Goal: Transaction & Acquisition: Purchase product/service

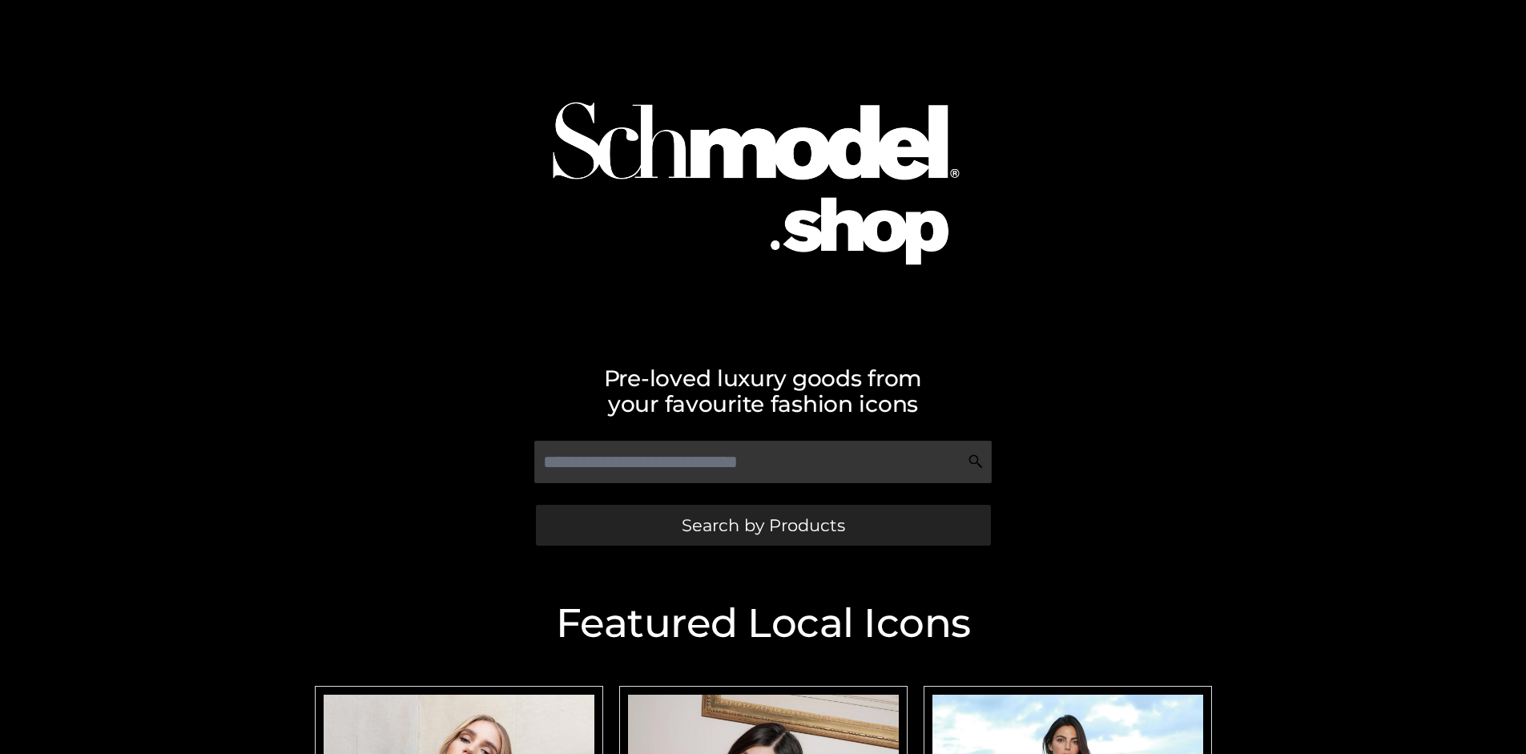
click at [762, 525] on span "Search by Products" at bounding box center [763, 525] width 163 height 17
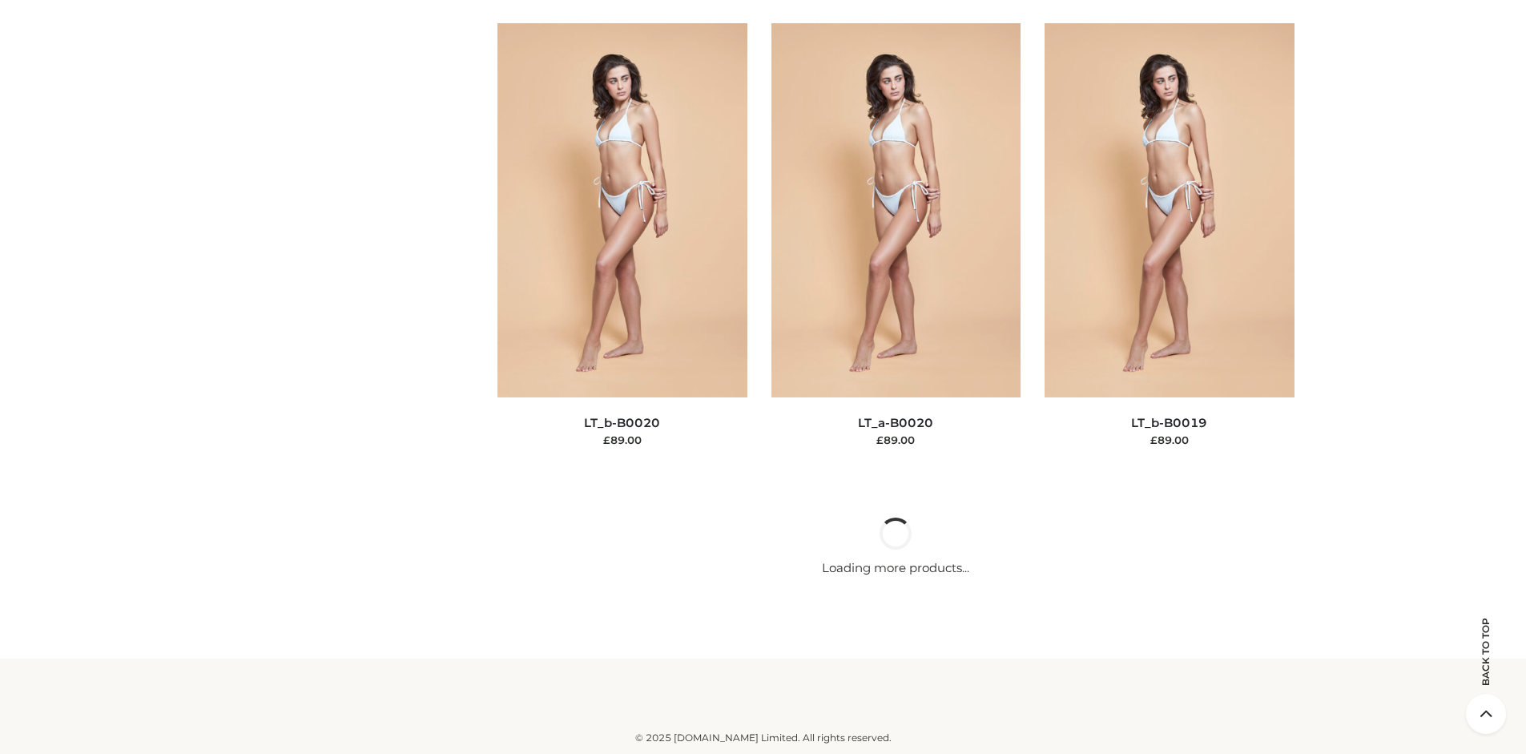
scroll to position [5374, 0]
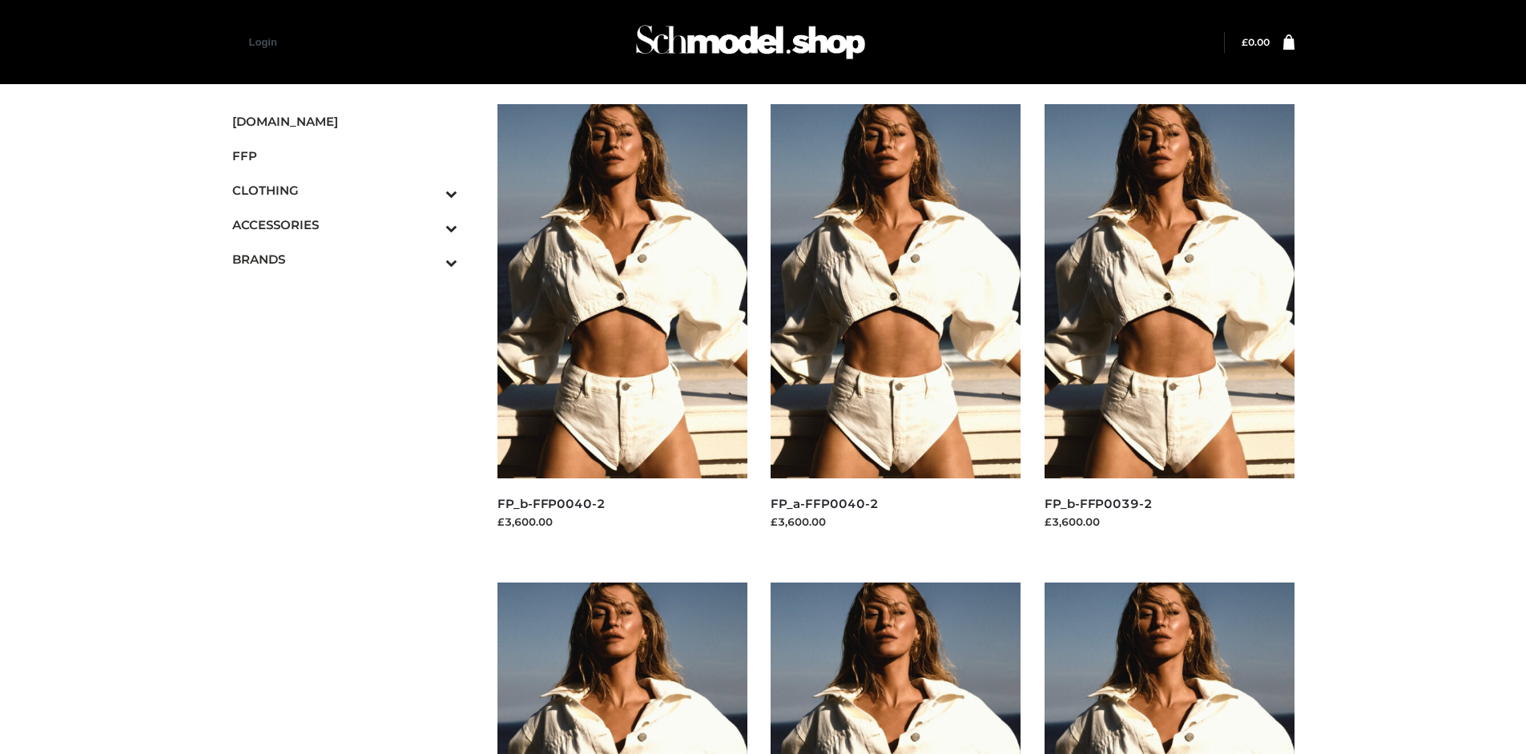
scroll to position [1232, 0]
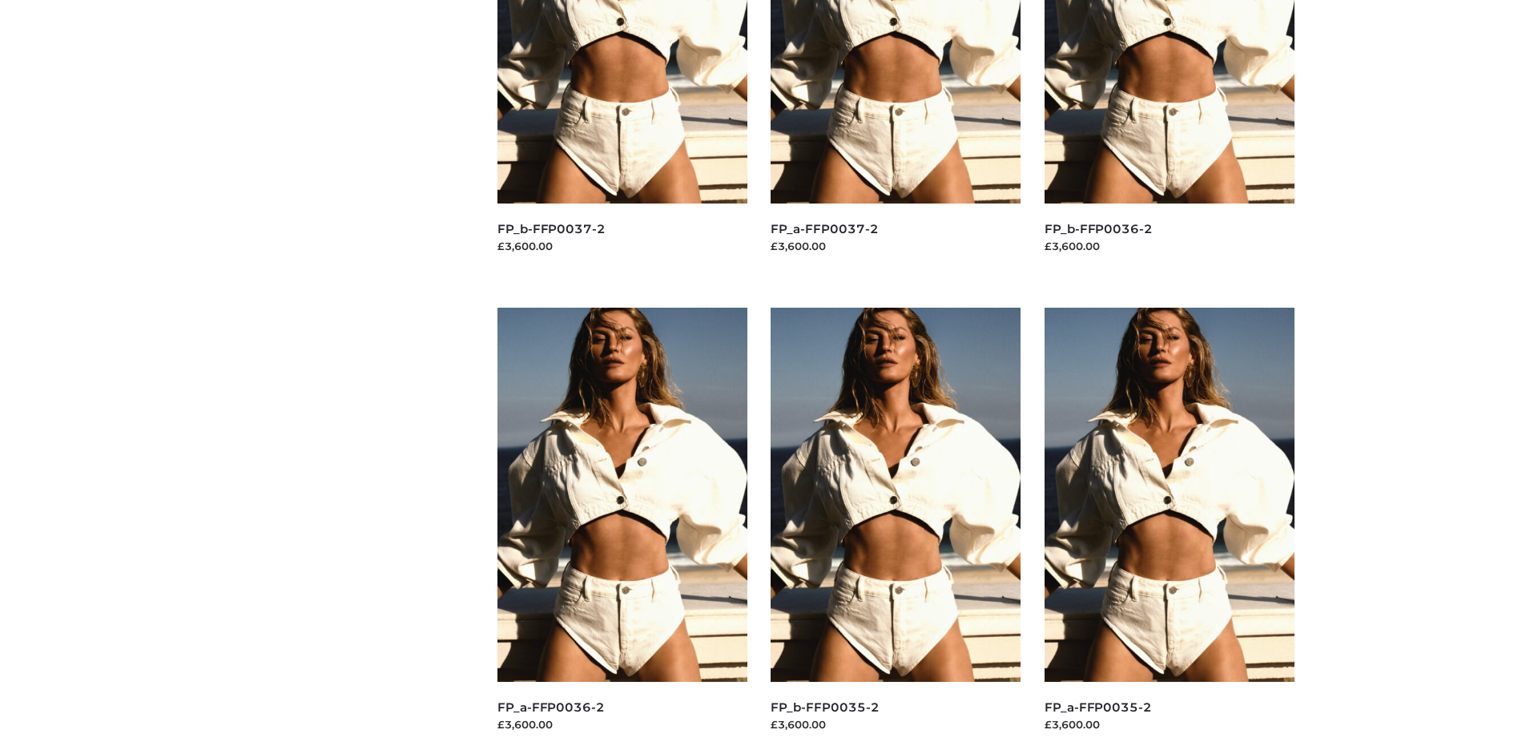
click at [1168, 530] on img at bounding box center [1169, 495] width 250 height 374
click at [895, 530] on img at bounding box center [895, 495] width 250 height 374
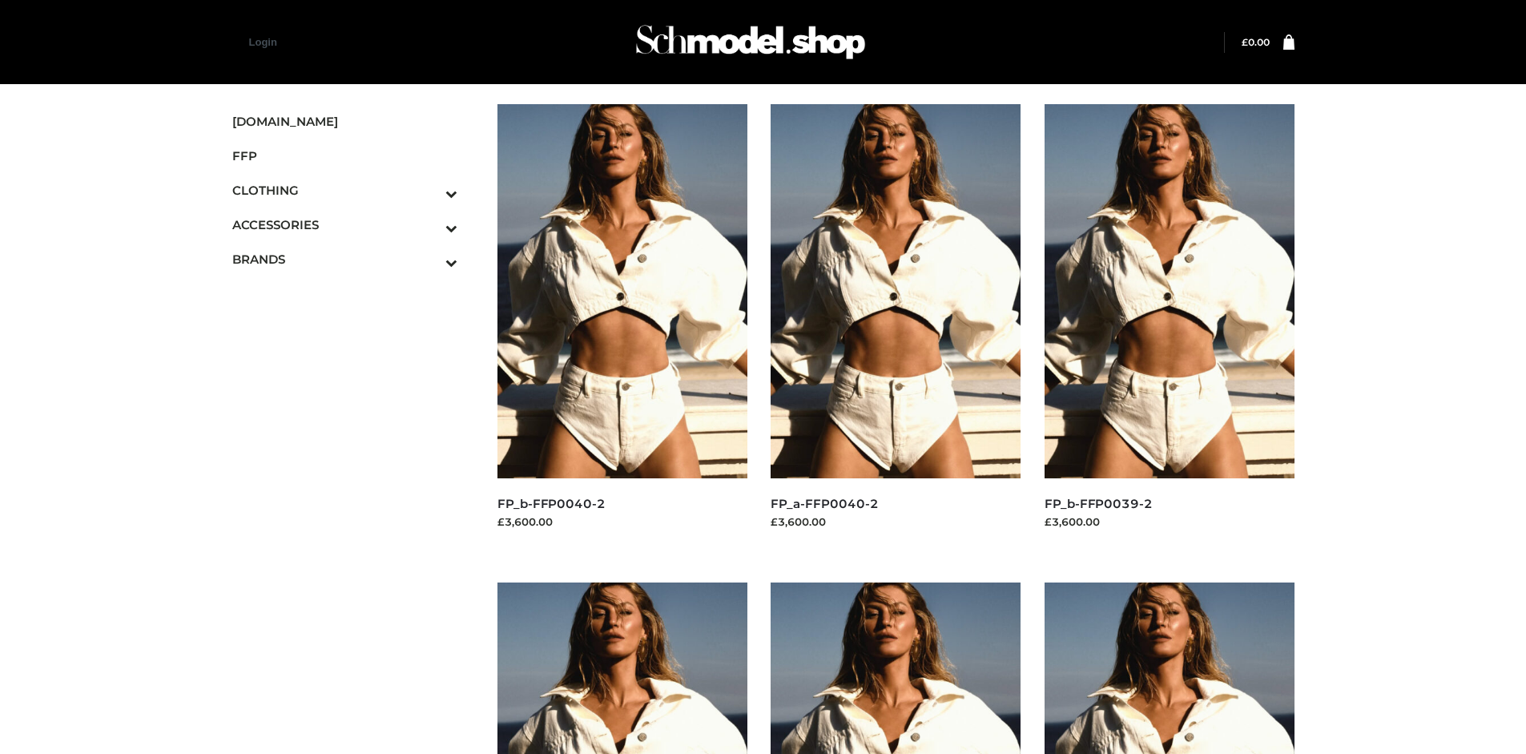
click at [621, 327] on img at bounding box center [622, 291] width 250 height 374
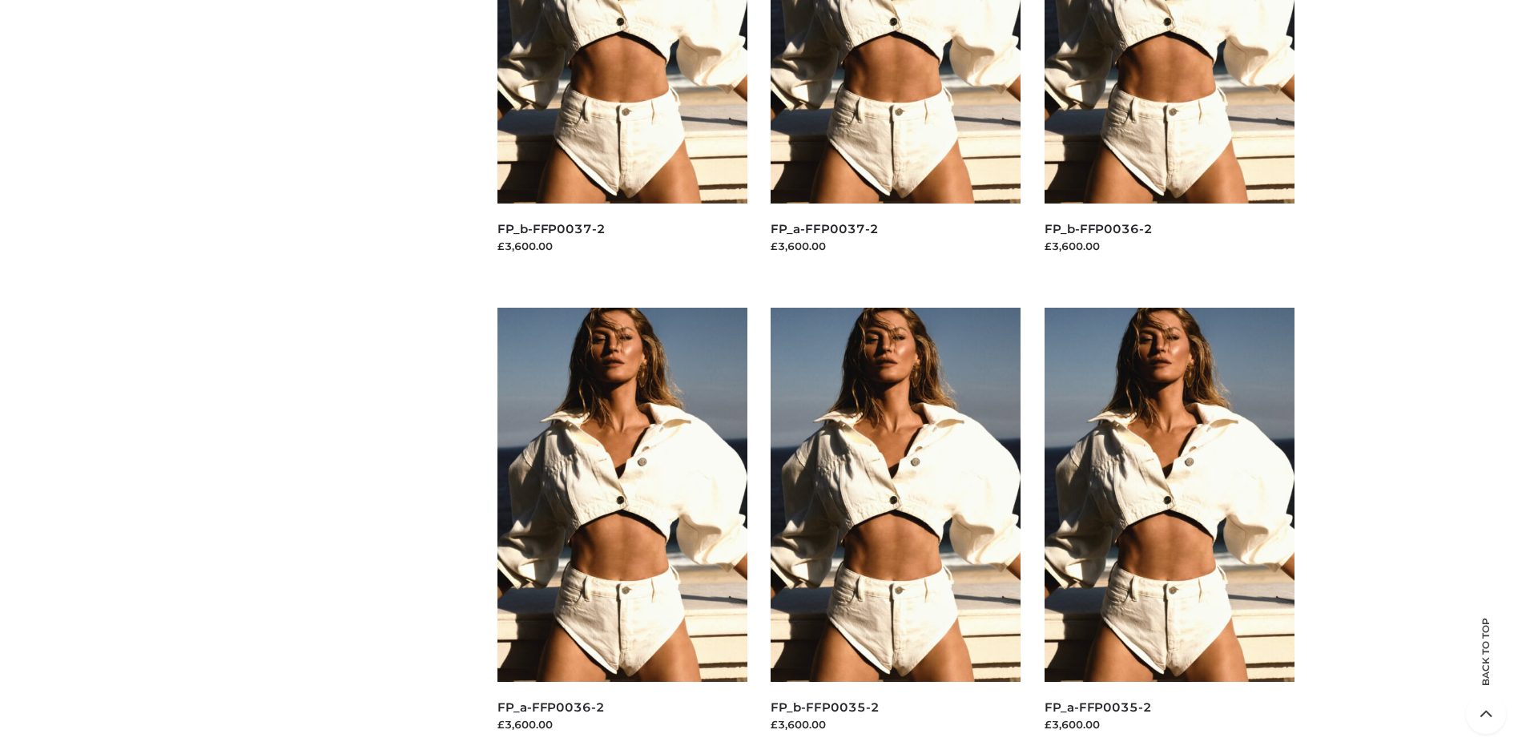
click at [895, 530] on img at bounding box center [895, 495] width 250 height 374
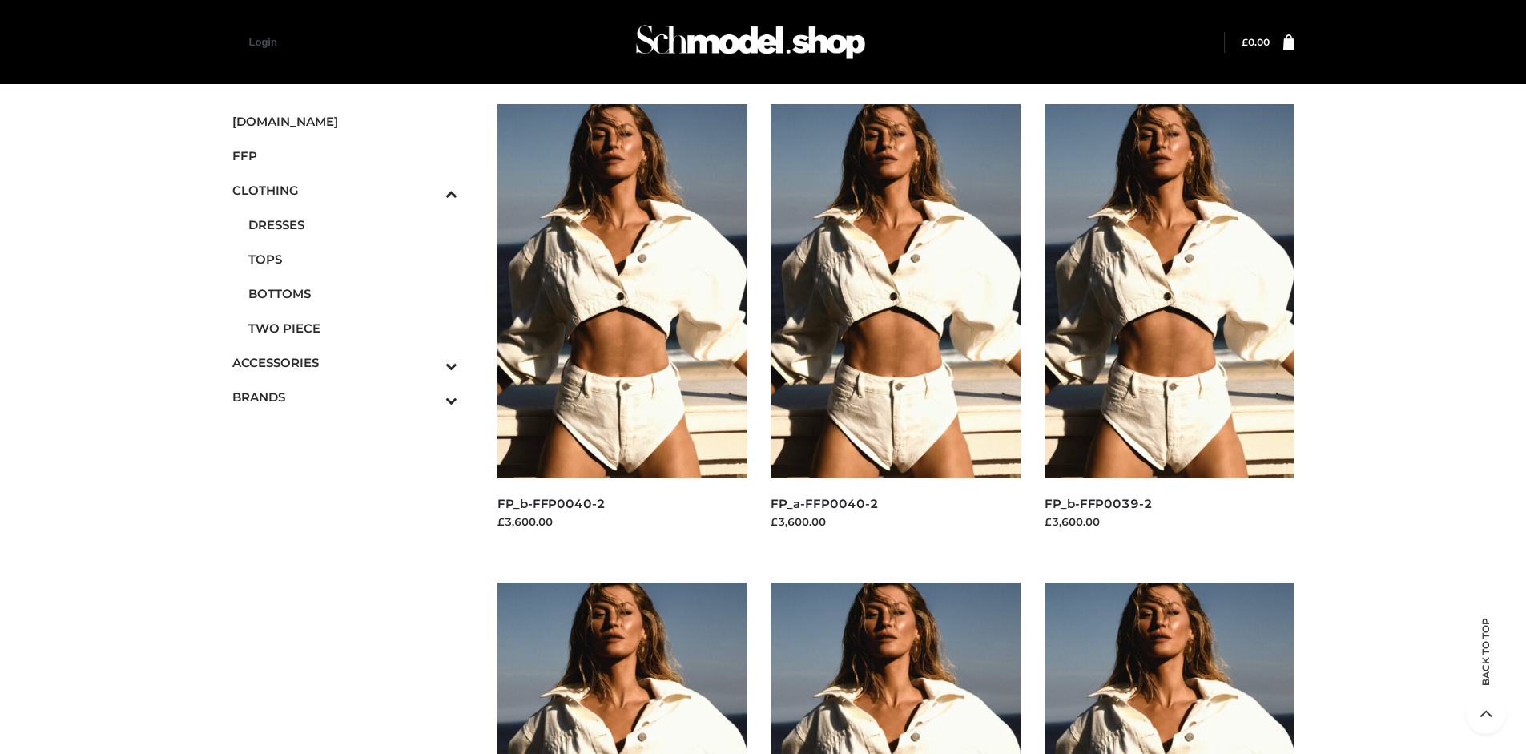
click at [352, 328] on span "TWO PIECE" at bounding box center [353, 328] width 210 height 18
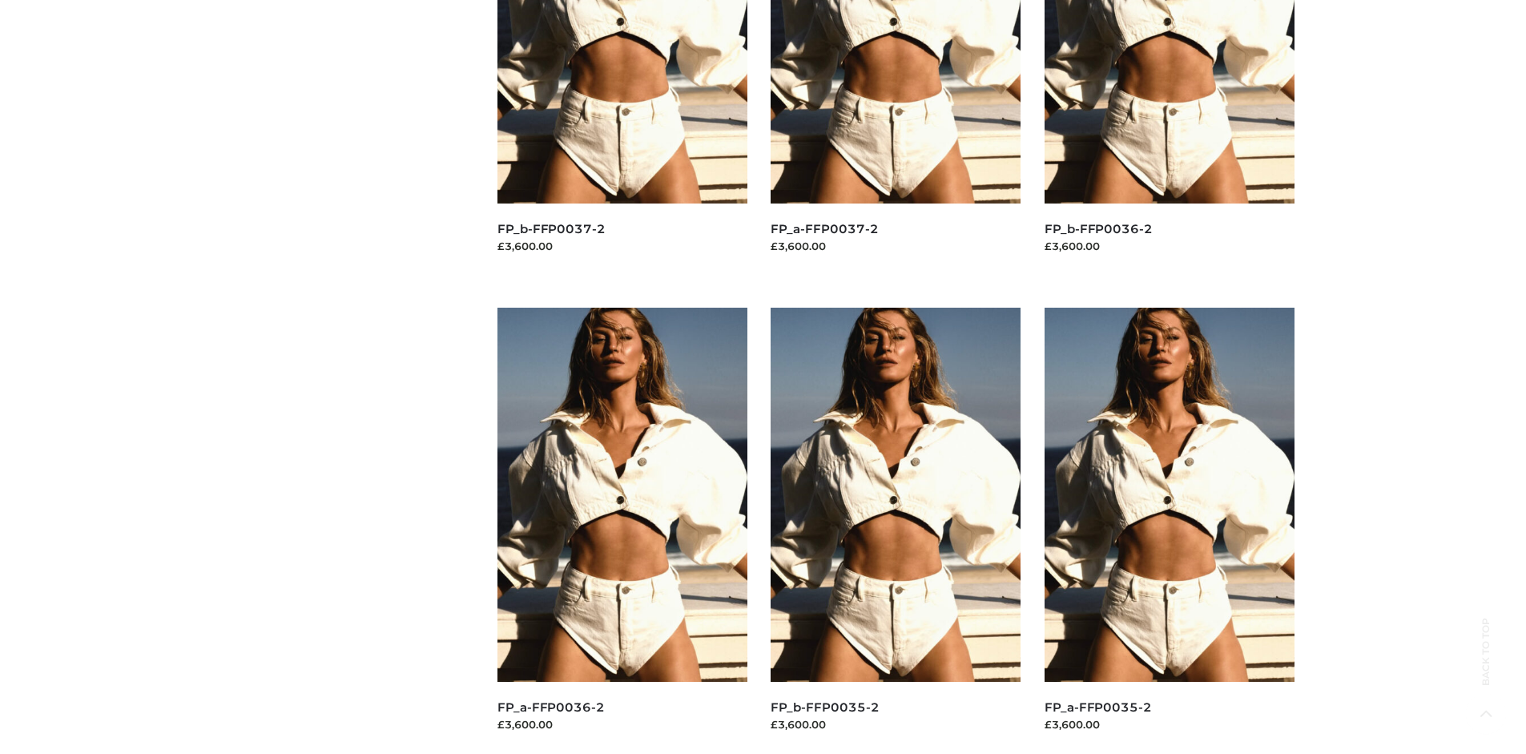
click at [1168, 530] on img at bounding box center [1169, 495] width 250 height 374
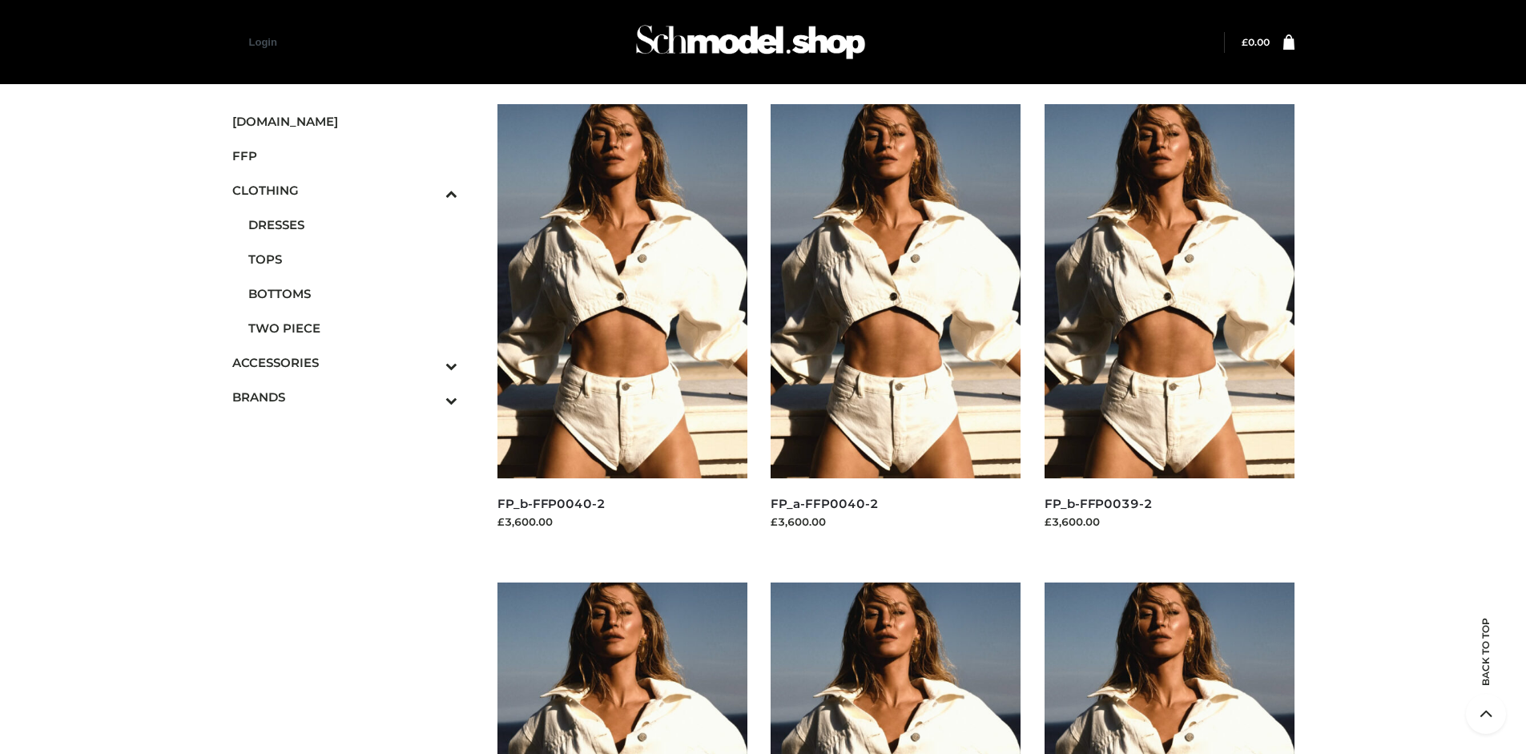
click at [621, 327] on img at bounding box center [622, 291] width 250 height 374
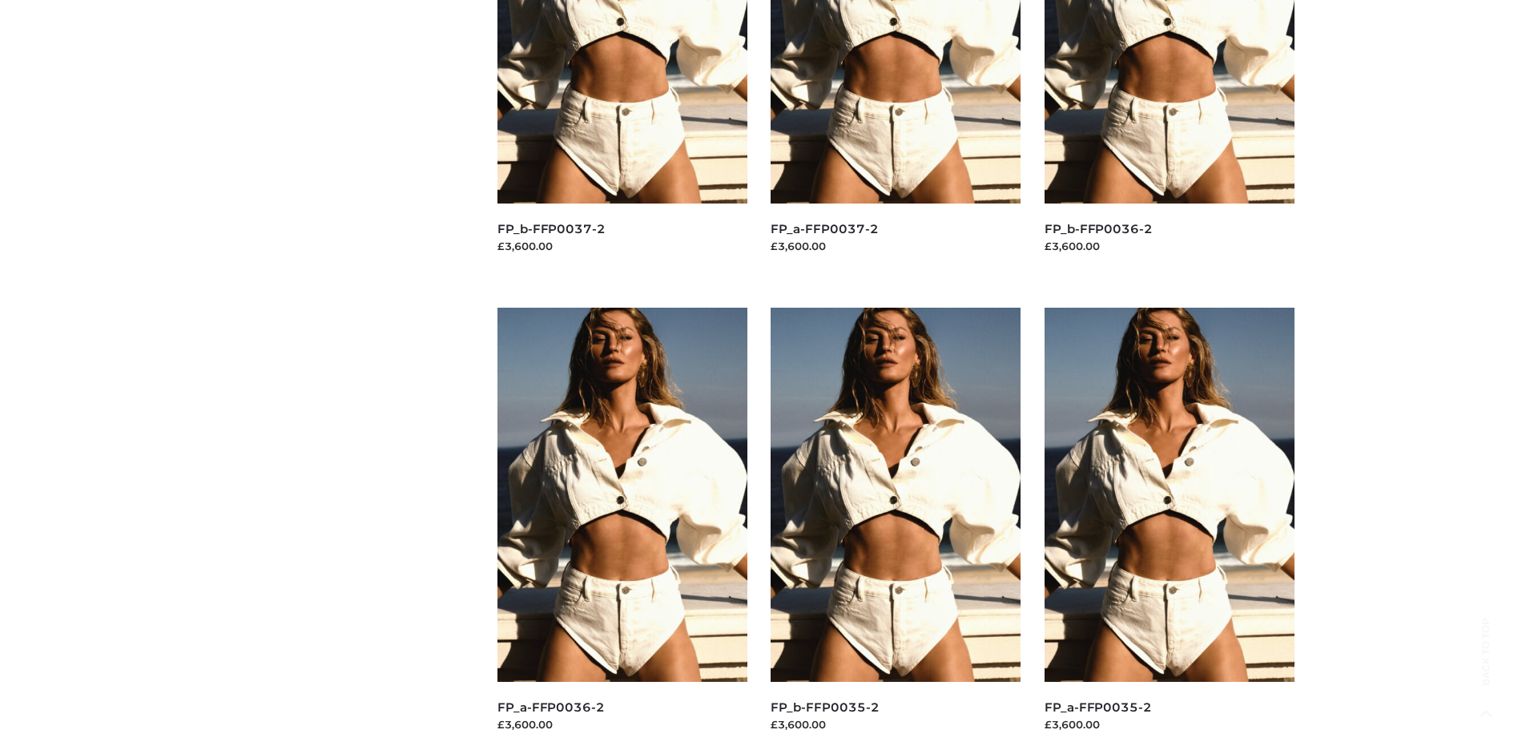
click at [895, 530] on img at bounding box center [895, 495] width 250 height 374
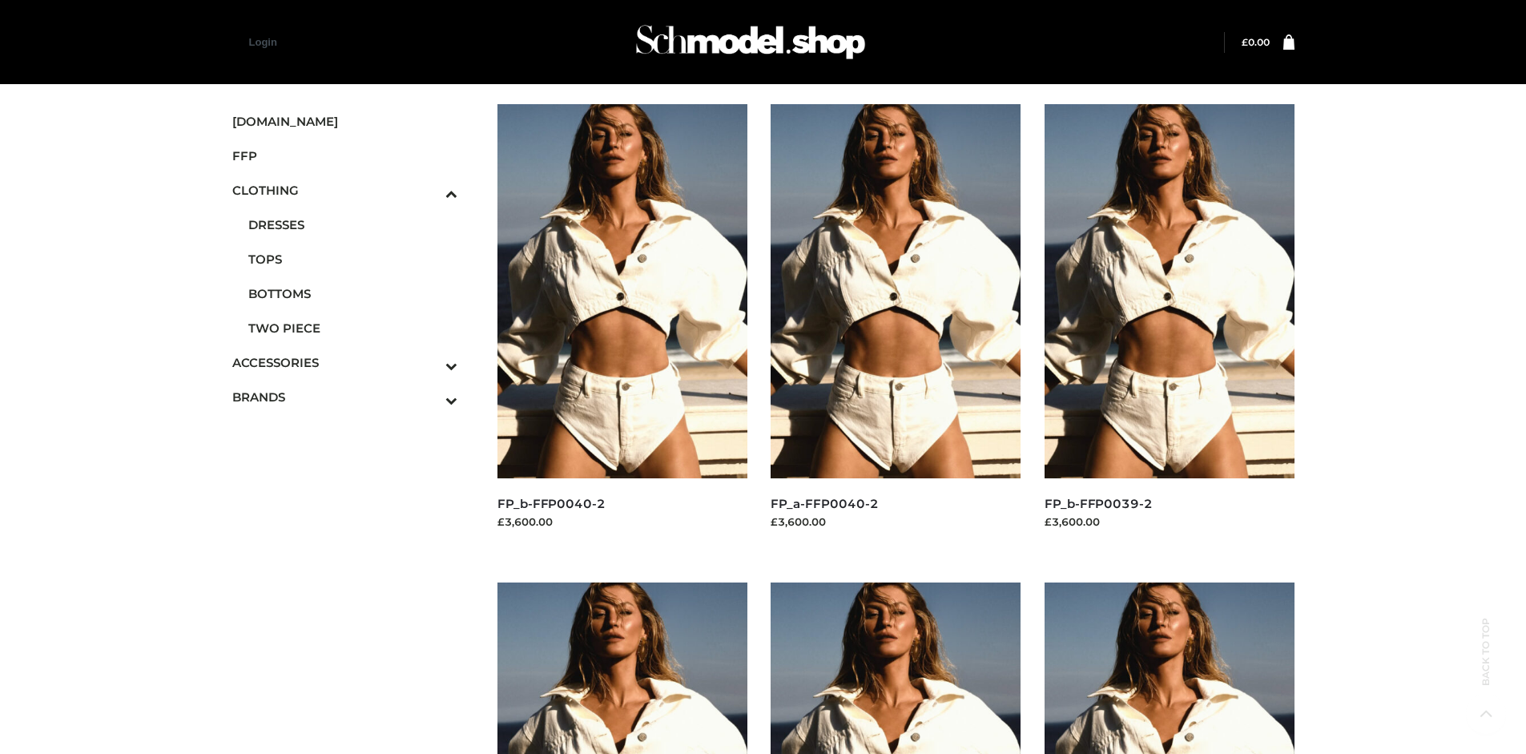
click at [1168, 327] on img at bounding box center [1169, 291] width 250 height 374
click at [429, 362] on icon "Toggle Submenu" at bounding box center [367, 365] width 179 height 18
click at [352, 388] on span "BAGS" at bounding box center [353, 397] width 210 height 18
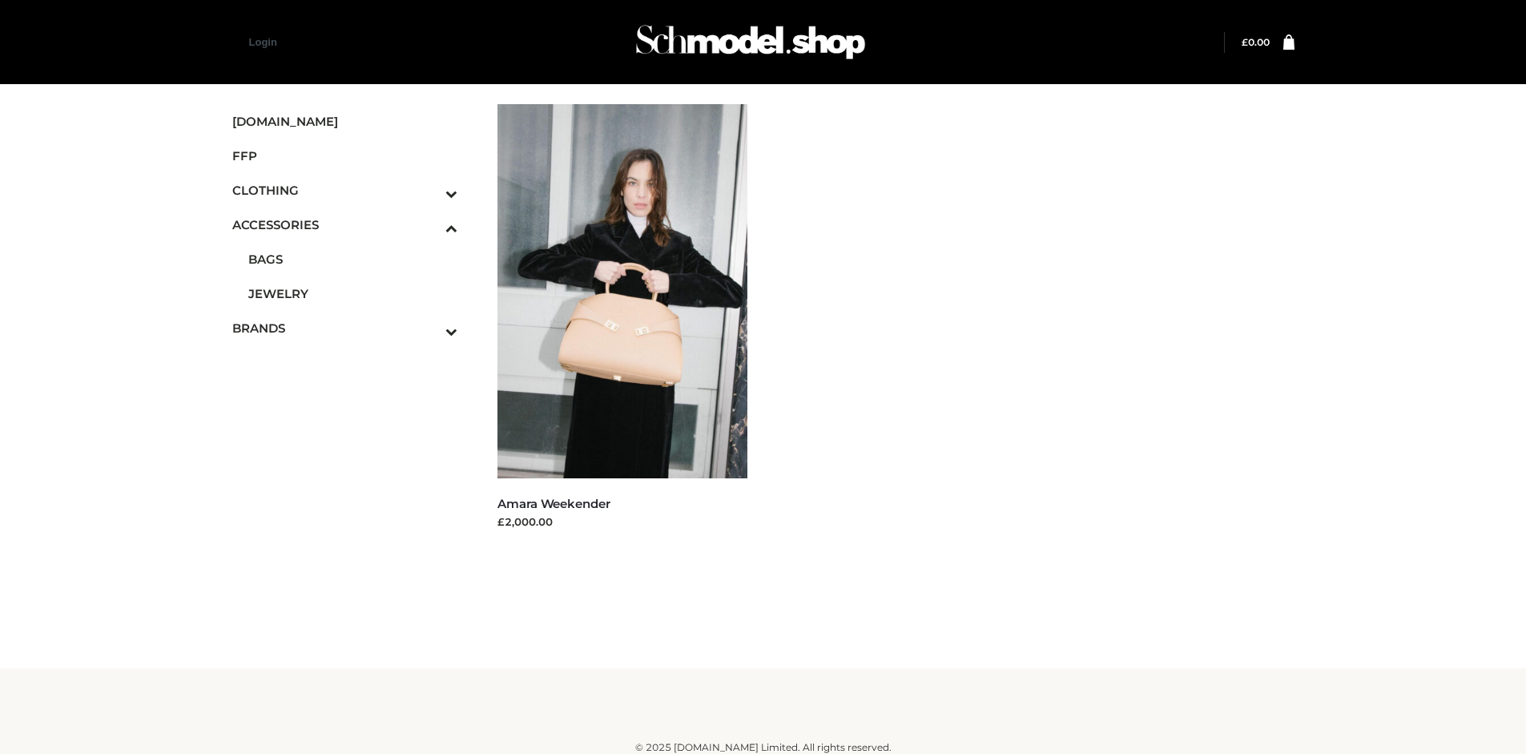
click at [429, 328] on icon "Toggle Submenu" at bounding box center [367, 331] width 179 height 18
click at [0, 0] on span "OPP SWIMWEAR" at bounding box center [0, 0] width 0 height 0
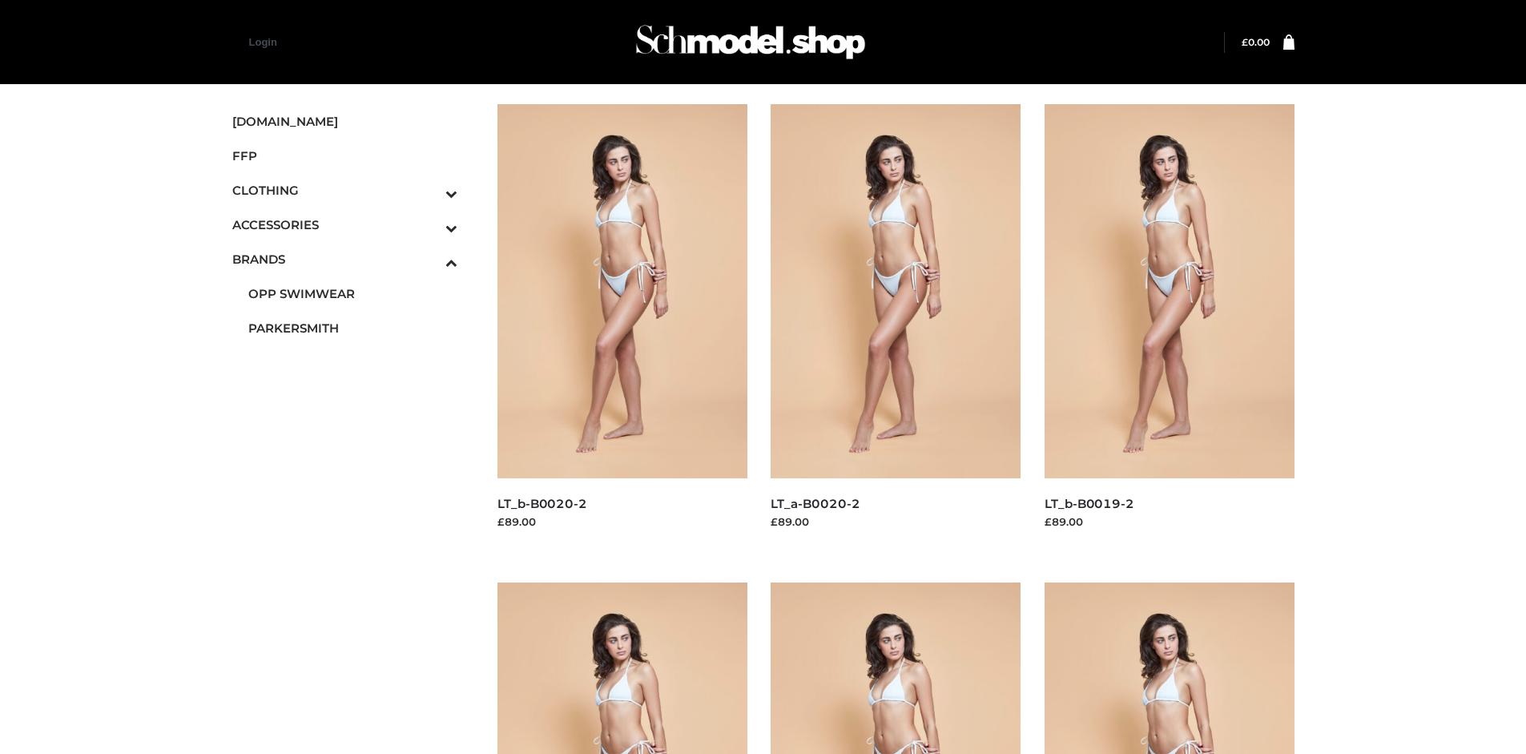
click at [1168, 327] on img at bounding box center [1169, 291] width 250 height 374
click at [1168, 668] on img at bounding box center [1169, 769] width 250 height 374
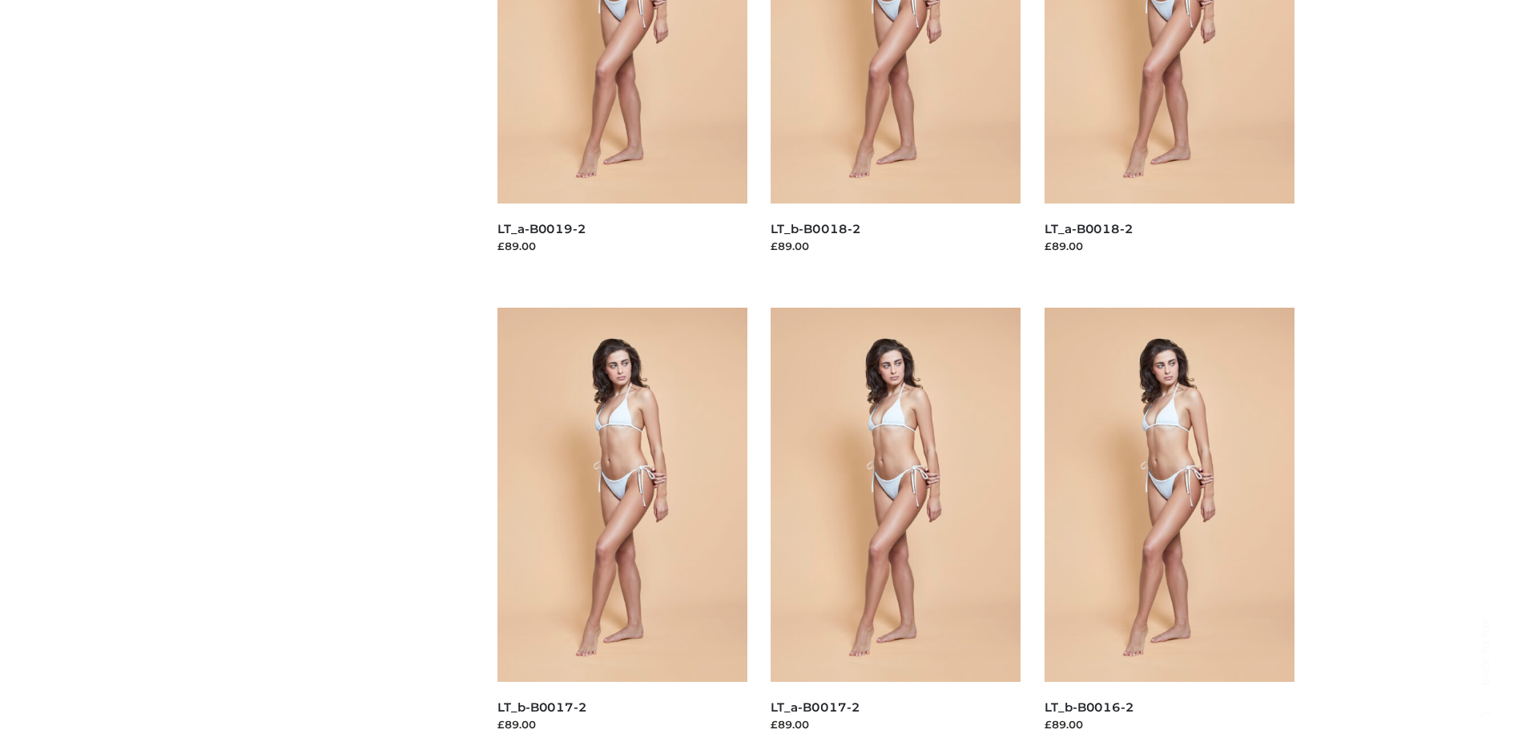
click at [895, 530] on img at bounding box center [895, 495] width 250 height 374
